Goal: Find specific page/section: Find specific page/section

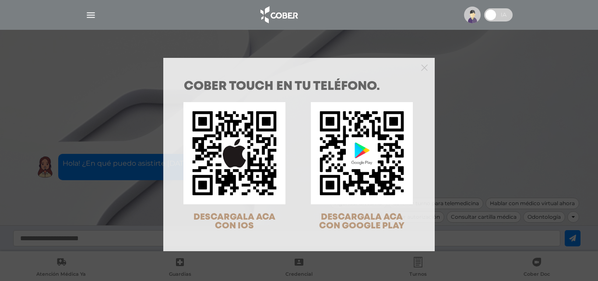
scroll to position [28, 0]
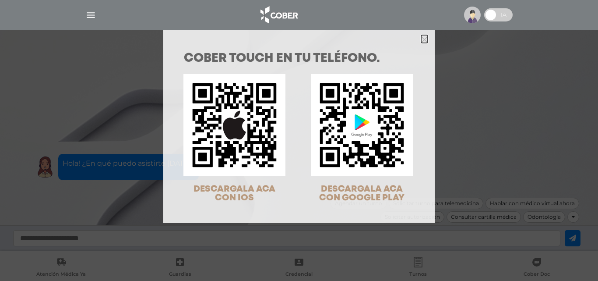
click at [421, 39] on icon "Close" at bounding box center [424, 39] width 7 height 7
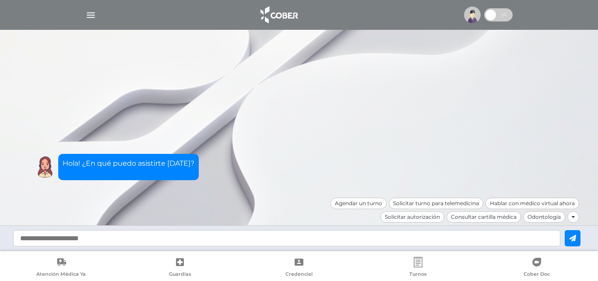
click at [84, 10] on div at bounding box center [299, 14] width 449 height 21
click at [92, 14] on img "button" at bounding box center [90, 15] width 11 height 11
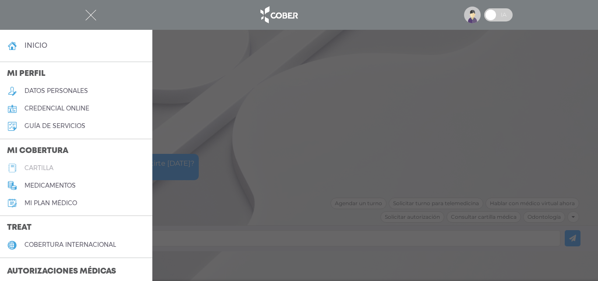
click at [52, 166] on h5 "cartilla" at bounding box center [39, 167] width 29 height 7
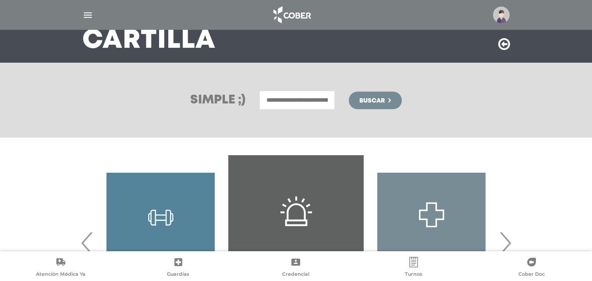
scroll to position [88, 0]
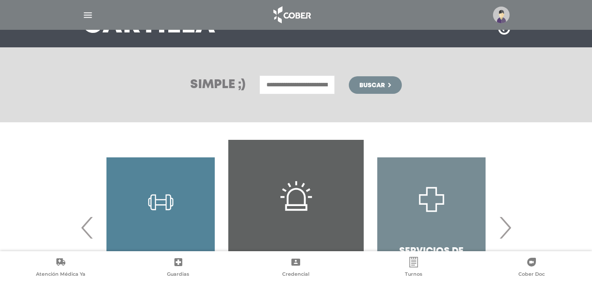
click at [307, 79] on input "text" at bounding box center [296, 84] width 75 height 19
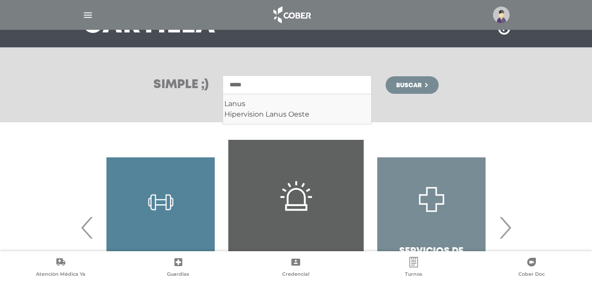
type input "*****"
click at [431, 84] on button "Buscar" at bounding box center [412, 85] width 53 height 18
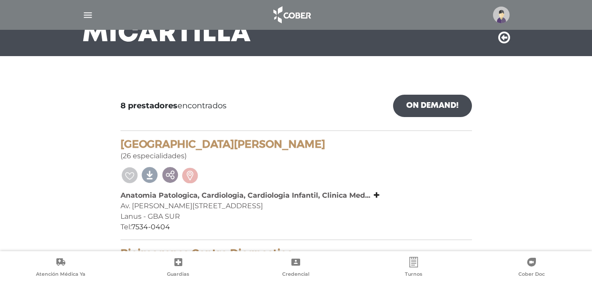
scroll to position [117, 0]
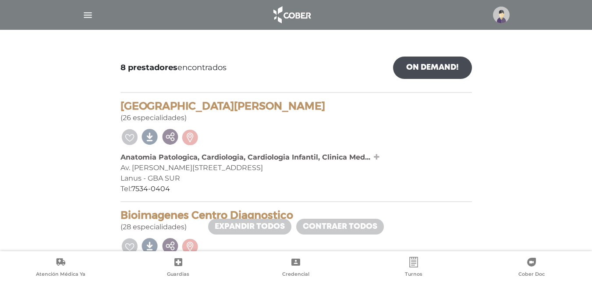
click at [378, 156] on div "Anatomia Patologica, Cardiologia, Cardiologia Infantil, Clinica Med... Anatomia…" at bounding box center [295, 157] width 351 height 11
click at [378, 156] on icon at bounding box center [377, 156] width 6 height 7
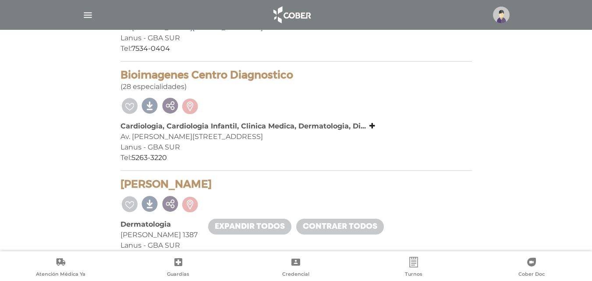
scroll to position [321, 0]
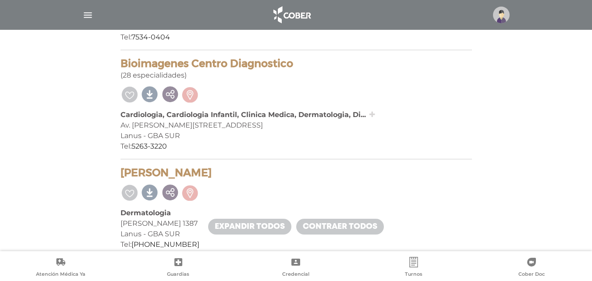
click at [373, 115] on icon at bounding box center [372, 114] width 6 height 7
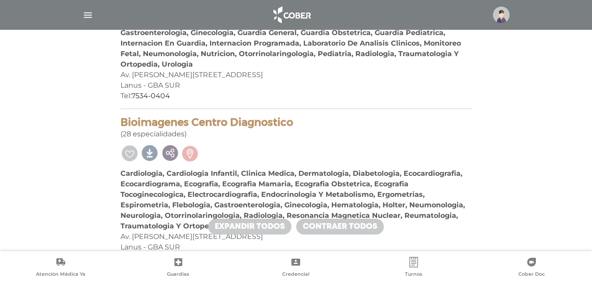
scroll to position [149, 0]
